Goal: Navigation & Orientation: Find specific page/section

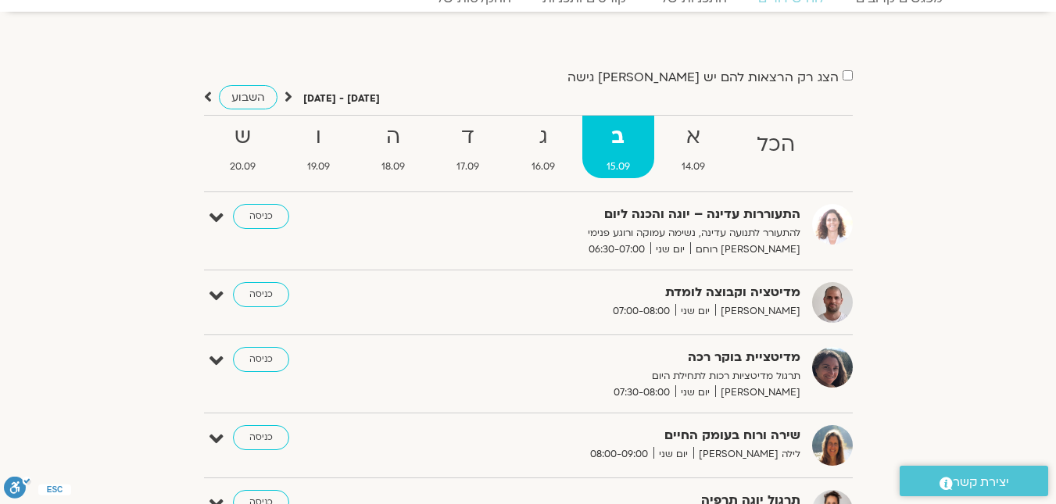
scroll to position [78, 0]
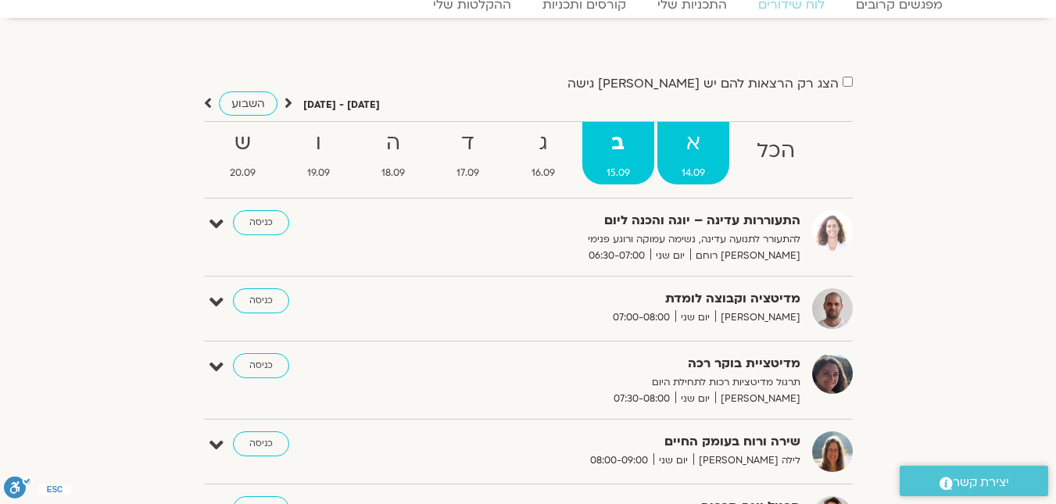
click at [688, 167] on span "14.09" at bounding box center [693, 173] width 72 height 16
